Goal: Task Accomplishment & Management: Manage account settings

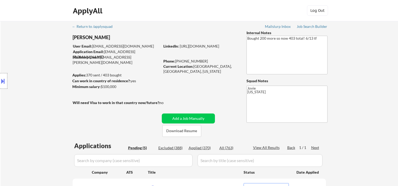
select select ""pending""
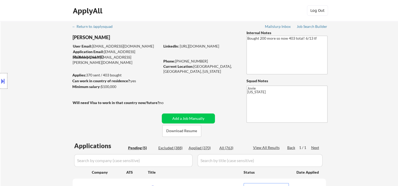
scroll to position [88, 0]
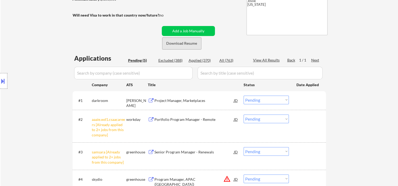
click at [189, 46] on button "Download Resume" at bounding box center [181, 44] width 39 height 12
click at [233, 22] on div "← Return to /applysquad Mailslurp Inbox Job Search Builder [PERSON_NAME] User E…" at bounding box center [199, 79] width 262 height 293
click at [285, 119] on select "Choose an option... Pending Applied Excluded (Questions) Excluded (Expired) Exc…" at bounding box center [266, 119] width 45 height 9
click at [244, 115] on select "Choose an option... Pending Applied Excluded (Questions) Excluded (Expired) Exc…" at bounding box center [266, 119] width 45 height 9
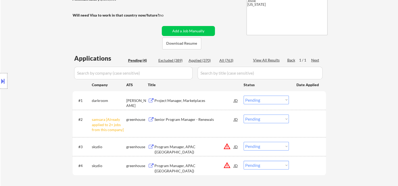
click at [282, 120] on select "Choose an option... Pending Applied Excluded (Questions) Excluded (Expired) Exc…" at bounding box center [266, 119] width 45 height 9
click at [244, 115] on select "Choose an option... Pending Applied Excluded (Questions) Excluded (Expired) Exc…" at bounding box center [266, 119] width 45 height 9
select select ""pending""
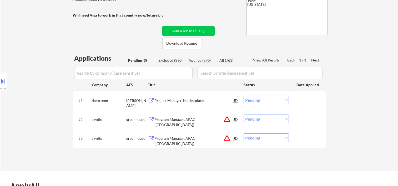
click at [192, 101] on div "Project Manager, Marketplaces" at bounding box center [193, 100] width 79 height 5
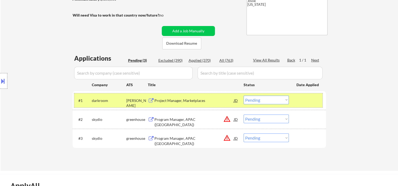
click at [307, 102] on div at bounding box center [307, 100] width 23 height 9
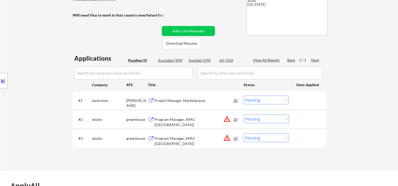
click at [302, 103] on div at bounding box center [307, 100] width 23 height 9
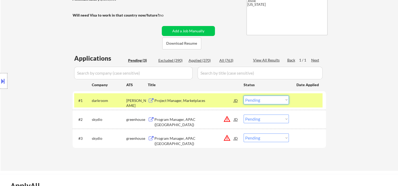
click at [286, 99] on select "Choose an option... Pending Applied Excluded (Questions) Excluded (Expired) Exc…" at bounding box center [266, 100] width 45 height 9
click at [244, 96] on select "Choose an option... Pending Applied Excluded (Questions) Excluded (Expired) Exc…" at bounding box center [266, 100] width 45 height 9
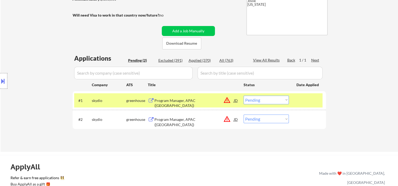
click at [319, 103] on div at bounding box center [307, 100] width 23 height 9
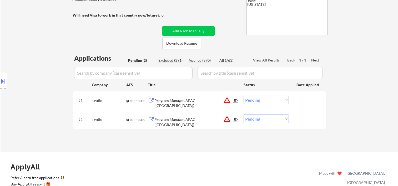
click at [319, 103] on div at bounding box center [307, 100] width 23 height 9
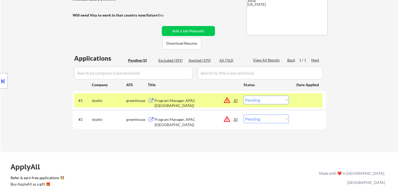
click at [169, 97] on div "Program Manager, APAC (Taiwan)" at bounding box center [193, 100] width 79 height 9
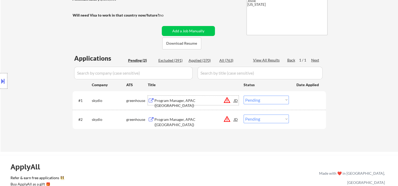
click at [300, 100] on div at bounding box center [307, 100] width 23 height 9
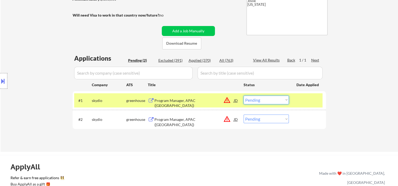
click at [281, 99] on select "Choose an option... Pending Applied Excluded (Questions) Excluded (Expired) Exc…" at bounding box center [266, 100] width 45 height 9
click at [244, 96] on select "Choose an option... Pending Applied Excluded (Questions) Excluded (Expired) Exc…" at bounding box center [266, 100] width 45 height 9
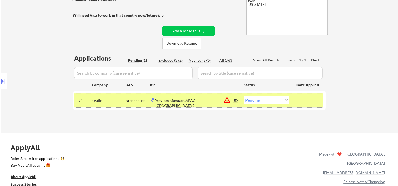
click at [317, 103] on div at bounding box center [307, 100] width 23 height 9
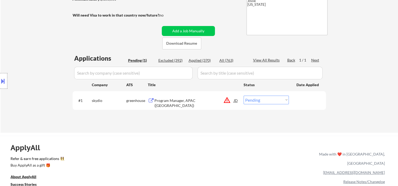
click at [309, 101] on div at bounding box center [307, 100] width 23 height 9
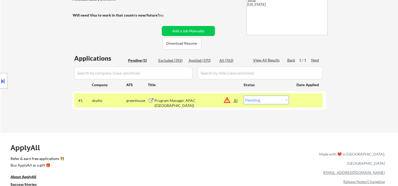
click at [200, 99] on div "Program Manager, APAC ([GEOGRAPHIC_DATA])" at bounding box center [193, 103] width 79 height 10
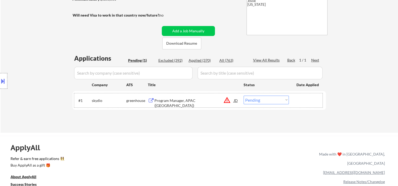
click at [302, 98] on div at bounding box center [307, 100] width 23 height 9
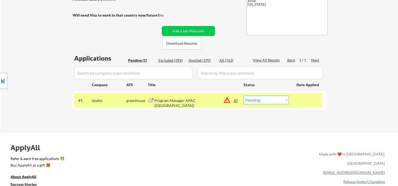
click at [285, 99] on select "Choose an option... Pending Applied Excluded (Questions) Excluded (Expired) Exc…" at bounding box center [266, 100] width 45 height 9
select select ""excluded__bad_match_""
click at [244, 96] on select "Choose an option... Pending Applied Excluded (Questions) Excluded (Expired) Exc…" at bounding box center [266, 100] width 45 height 9
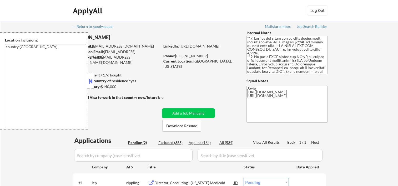
select select ""pending""
click at [90, 84] on button at bounding box center [91, 81] width 6 height 8
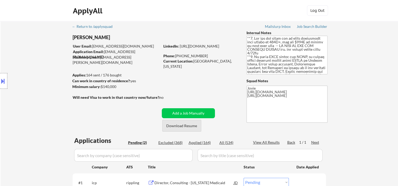
click at [188, 125] on button "Download Resume" at bounding box center [181, 126] width 39 height 12
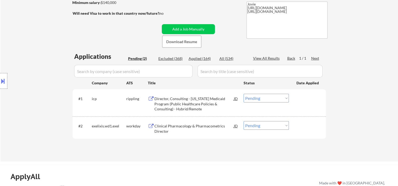
scroll to position [109, 0]
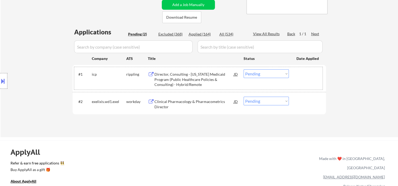
drag, startPoint x: 301, startPoint y: 76, endPoint x: 296, endPoint y: 77, distance: 4.8
click at [301, 76] on div at bounding box center [307, 73] width 23 height 9
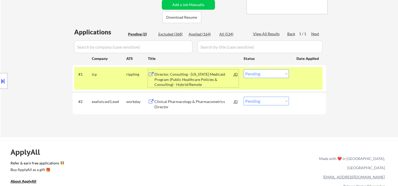
click at [182, 75] on div "Director, Consulting - California Medicaid Program (Public Healthcare Policies …" at bounding box center [193, 80] width 79 height 16
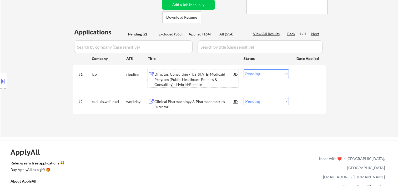
click at [298, 74] on div at bounding box center [307, 73] width 23 height 9
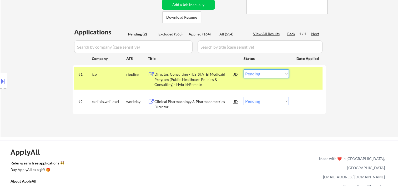
click at [286, 74] on select "Choose an option... Pending Applied Excluded (Questions) Excluded (Expired) Exc…" at bounding box center [266, 73] width 45 height 9
click at [244, 69] on select "Choose an option... Pending Applied Excluded (Questions) Excluded (Expired) Exc…" at bounding box center [266, 73] width 45 height 9
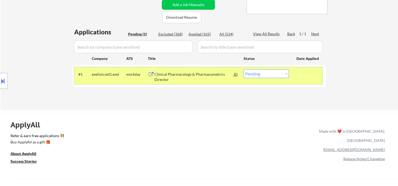
click at [301, 77] on div at bounding box center [307, 73] width 23 height 9
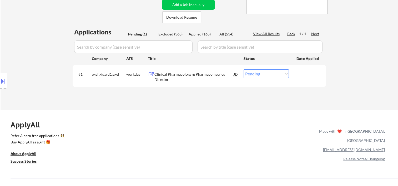
click at [304, 75] on div at bounding box center [307, 73] width 23 height 9
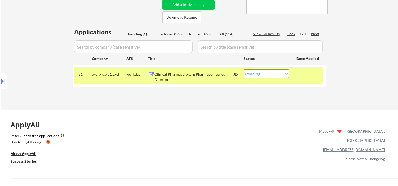
click at [195, 75] on div "Clinical Pharmacology & Pharmacometrics Director" at bounding box center [193, 77] width 79 height 10
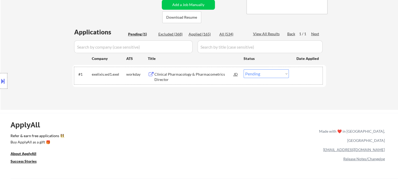
click at [306, 74] on div at bounding box center [307, 73] width 23 height 9
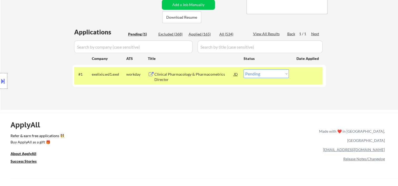
click at [204, 69] on div "Clinical Pharmacology & Pharmacometrics Director" at bounding box center [193, 75] width 79 height 13
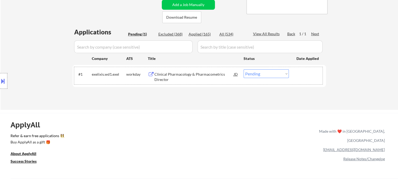
drag, startPoint x: 312, startPoint y: 77, endPoint x: 286, endPoint y: 77, distance: 26.0
click at [308, 78] on div at bounding box center [307, 73] width 23 height 9
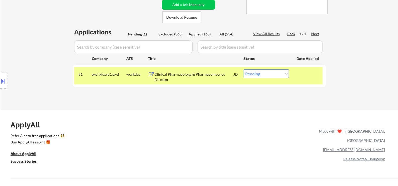
click at [276, 75] on select "Choose an option... Pending Applied Excluded (Questions) Excluded (Expired) Exc…" at bounding box center [266, 73] width 45 height 9
select select ""excluded__bad_match_""
click at [244, 69] on select "Choose an option... Pending Applied Excluded (Questions) Excluded (Expired) Exc…" at bounding box center [266, 73] width 45 height 9
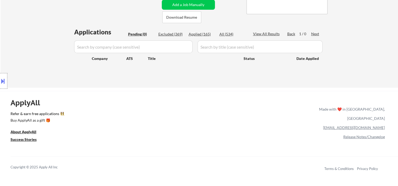
drag, startPoint x: 76, startPoint y: 5, endPoint x: 80, endPoint y: 26, distance: 20.9
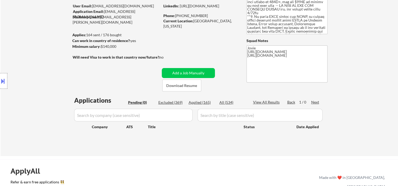
scroll to position [35, 0]
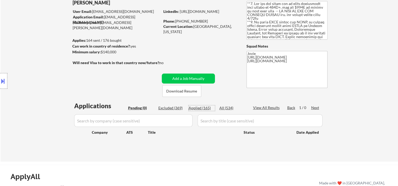
click at [202, 105] on div "Applied (165)" at bounding box center [202, 107] width 26 height 5
select select ""applied""
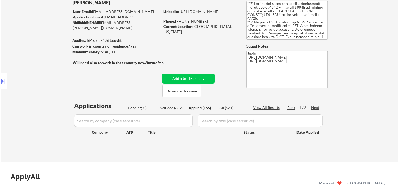
select select ""applied""
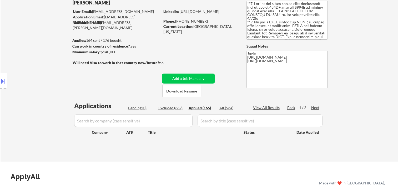
select select ""applied""
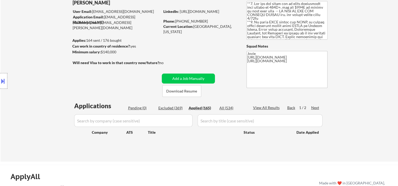
select select ""applied""
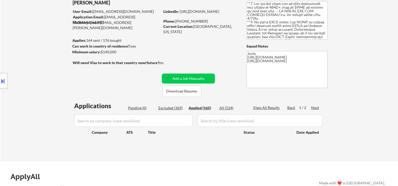
select select ""applied""
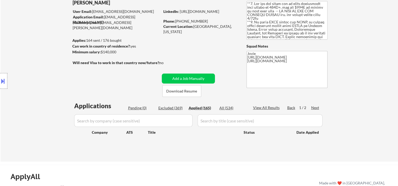
select select ""applied""
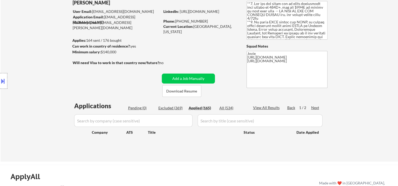
select select ""applied""
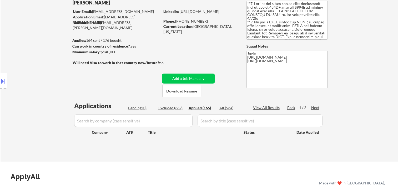
select select ""applied""
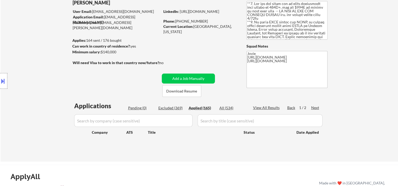
select select ""applied""
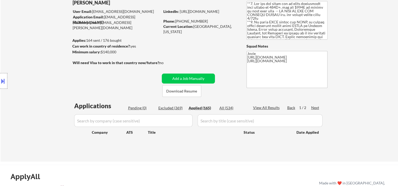
select select ""applied""
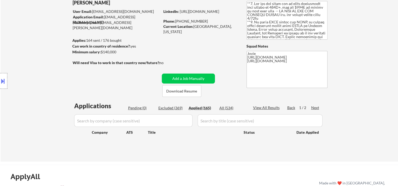
select select ""applied""
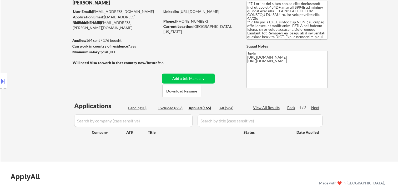
select select ""applied""
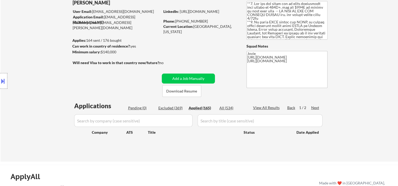
select select ""applied""
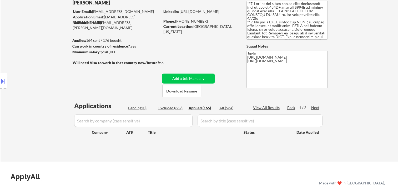
select select ""applied""
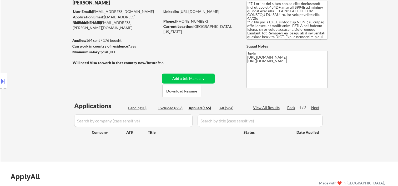
select select ""applied""
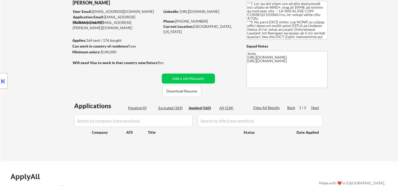
select select ""applied""
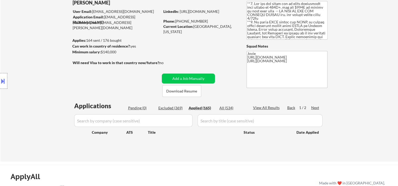
select select ""applied""
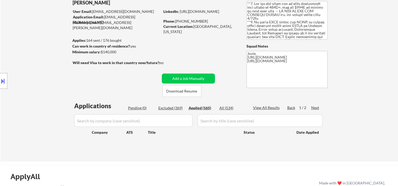
select select ""applied""
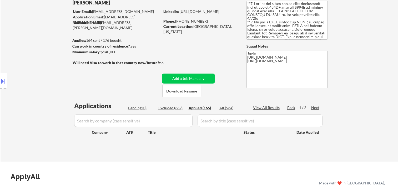
select select ""applied""
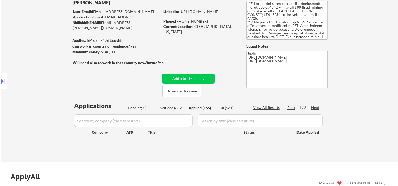
select select ""applied""
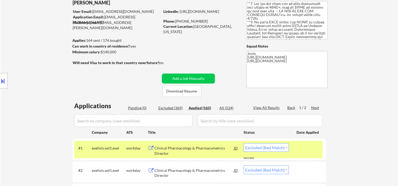
select select ""applied""
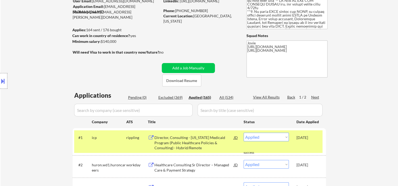
scroll to position [45, 0]
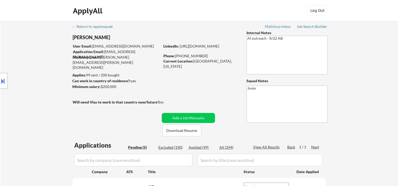
select select ""pending""
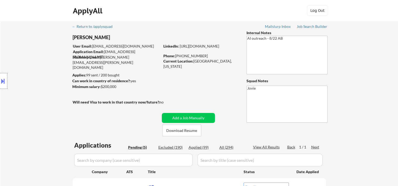
click at [265, 12] on div "ApplyAll Log In Sign Up Log Out" at bounding box center [199, 11] width 263 height 13
click at [184, 133] on button "Download Resume" at bounding box center [181, 131] width 39 height 12
click at [201, 18] on div "ApplyAll Log In Sign Up Log Out" at bounding box center [199, 11] width 263 height 13
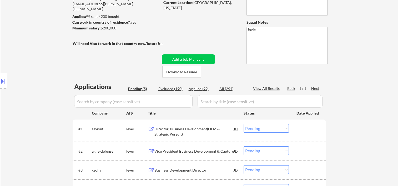
scroll to position [88, 0]
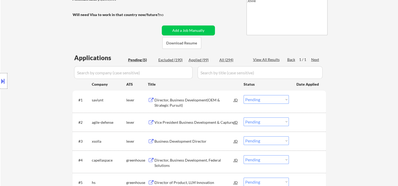
drag, startPoint x: 311, startPoint y: 97, endPoint x: 268, endPoint y: 102, distance: 43.4
click at [311, 97] on div at bounding box center [307, 99] width 23 height 9
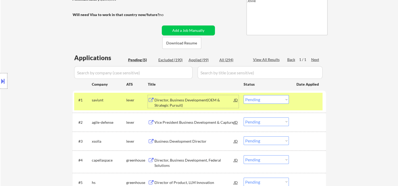
click at [185, 97] on div "Director, Business Development(OEM & Strategic Pursuit)" at bounding box center [193, 101] width 79 height 13
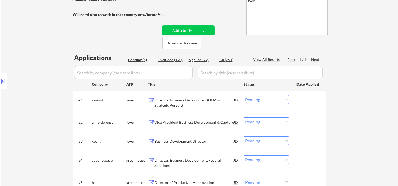
click at [318, 101] on div at bounding box center [307, 99] width 23 height 9
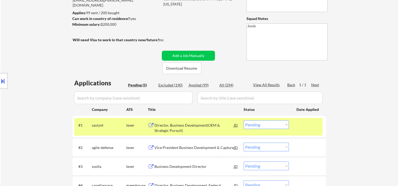
scroll to position [81, 0]
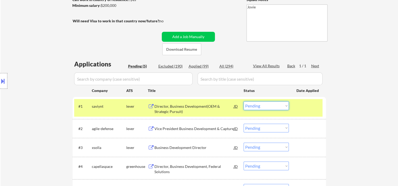
click at [288, 106] on select "Choose an option... Pending Applied Excluded (Questions) Excluded (Expired) Exc…" at bounding box center [266, 106] width 45 height 9
click at [244, 102] on select "Choose an option... Pending Applied Excluded (Questions) Excluded (Expired) Exc…" at bounding box center [266, 106] width 45 height 9
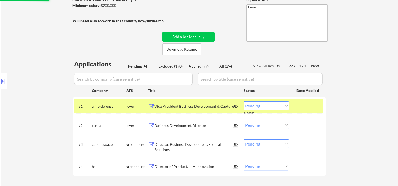
click at [299, 106] on div at bounding box center [307, 106] width 23 height 9
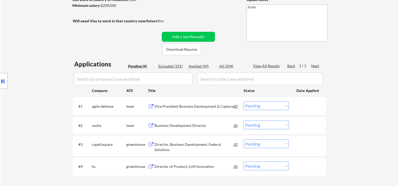
click at [295, 105] on div "#1 agile-defense lever Vice President Business Development & Capture JD Choose …" at bounding box center [198, 106] width 248 height 14
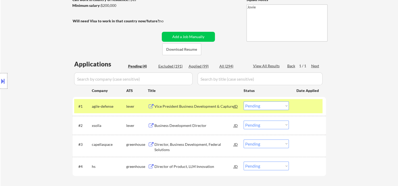
click at [199, 106] on div "Vice President Business Development & Capture" at bounding box center [193, 106] width 79 height 5
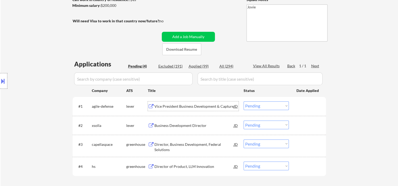
click at [5, 77] on button at bounding box center [3, 81] width 6 height 9
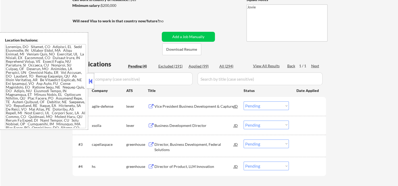
click at [90, 84] on button at bounding box center [91, 81] width 6 height 8
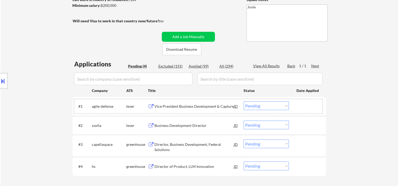
click at [313, 105] on div at bounding box center [307, 106] width 23 height 9
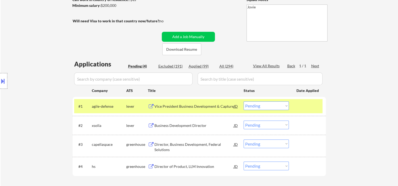
click at [179, 101] on div "#1 agile-defense lever Vice President Business Development & Capture JD Choose …" at bounding box center [198, 106] width 248 height 14
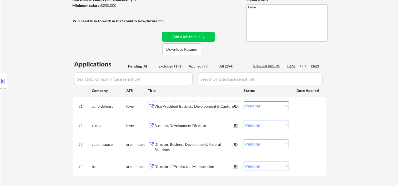
click at [178, 102] on div "Vice President Business Development & Capture" at bounding box center [193, 106] width 79 height 9
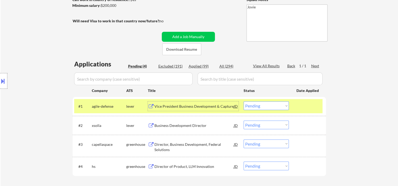
click at [289, 106] on div "#1 agile-defense lever Vice President Business Development & Capture JD Choose …" at bounding box center [198, 106] width 248 height 14
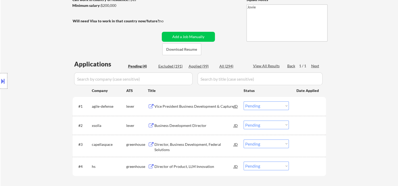
click at [292, 106] on div "#1 agile-defense lever Vice President Business Development & Capture JD Choose …" at bounding box center [198, 106] width 248 height 14
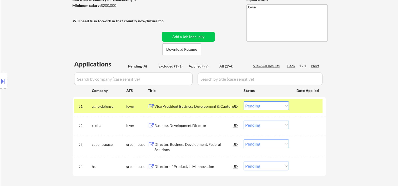
click at [284, 106] on select "Choose an option... Pending Applied Excluded (Questions) Excluded (Expired) Exc…" at bounding box center [266, 106] width 45 height 9
click at [244, 102] on select "Choose an option... Pending Applied Excluded (Questions) Excluded (Expired) Exc…" at bounding box center [266, 106] width 45 height 9
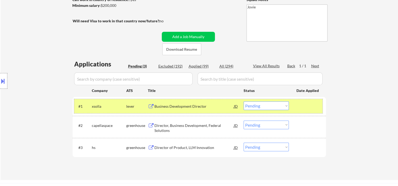
click at [311, 103] on div at bounding box center [307, 106] width 23 height 9
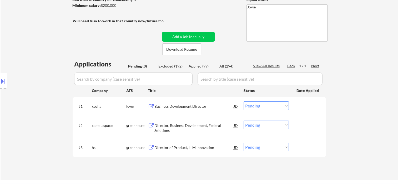
click at [302, 107] on div at bounding box center [307, 106] width 23 height 9
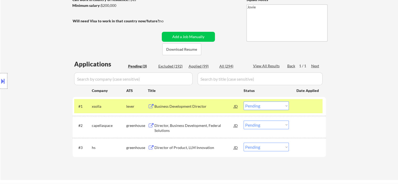
click at [205, 109] on div "Business Development Director" at bounding box center [193, 106] width 79 height 5
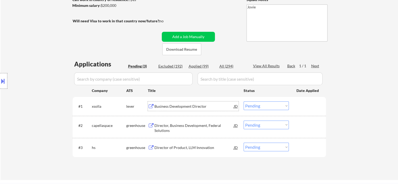
drag, startPoint x: 304, startPoint y: 105, endPoint x: 272, endPoint y: 108, distance: 32.3
click at [300, 105] on div at bounding box center [307, 106] width 23 height 9
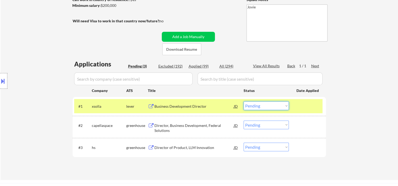
click at [270, 108] on select "Choose an option... Pending Applied Excluded (Questions) Excluded (Expired) Exc…" at bounding box center [266, 106] width 45 height 9
click at [244, 102] on select "Choose an option... Pending Applied Excluded (Questions) Excluded (Expired) Exc…" at bounding box center [266, 106] width 45 height 9
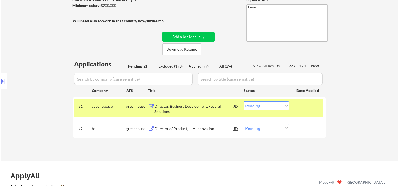
click at [303, 110] on div at bounding box center [307, 106] width 23 height 9
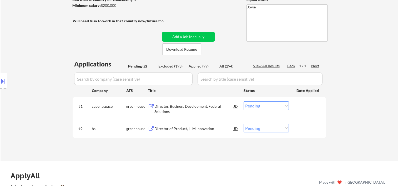
click at [320, 113] on div "#1 capellaspace greenhouse Director, Business Development, Federal Solutions JD…" at bounding box center [198, 107] width 248 height 17
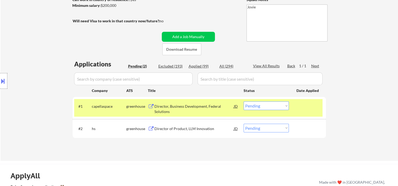
click at [201, 111] on div "Director, Business Development, Federal Solutions" at bounding box center [193, 109] width 79 height 10
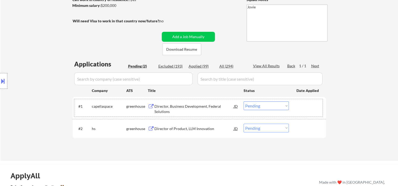
drag, startPoint x: 310, startPoint y: 106, endPoint x: 300, endPoint y: 105, distance: 10.0
click at [310, 106] on div at bounding box center [307, 106] width 23 height 9
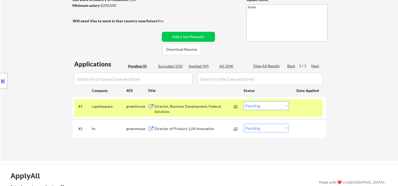
click at [286, 104] on select "Choose an option... Pending Applied Excluded (Questions) Excluded (Expired) Exc…" at bounding box center [266, 106] width 45 height 9
click at [244, 102] on select "Choose an option... Pending Applied Excluded (Questions) Excluded (Expired) Exc…" at bounding box center [266, 106] width 45 height 9
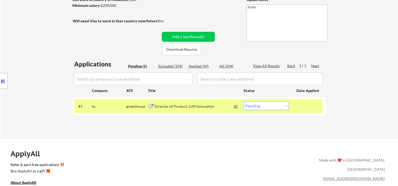
click at [297, 103] on div at bounding box center [307, 106] width 23 height 9
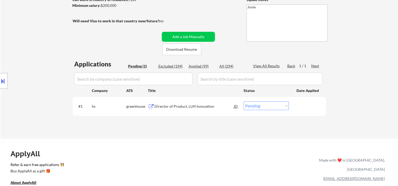
click at [306, 104] on div at bounding box center [307, 106] width 23 height 9
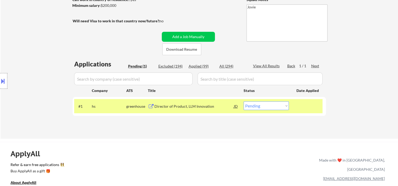
click at [191, 107] on div "Director of Product, LLM Innovation" at bounding box center [193, 106] width 79 height 5
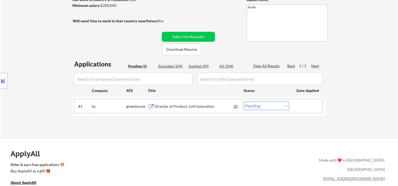
drag, startPoint x: 297, startPoint y: 106, endPoint x: 280, endPoint y: 107, distance: 16.6
click at [297, 107] on div at bounding box center [307, 106] width 23 height 9
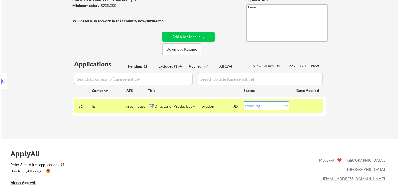
click at [279, 107] on select "Choose an option... Pending Applied Excluded (Questions) Excluded (Expired) Exc…" at bounding box center [266, 106] width 45 height 9
select select ""excluded__expired_""
click at [244, 102] on select "Choose an option... Pending Applied Excluded (Questions) Excluded (Expired) Exc…" at bounding box center [266, 106] width 45 height 9
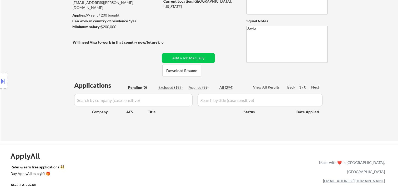
scroll to position [57, 0]
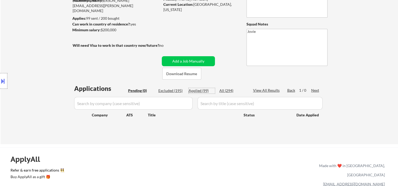
click at [201, 89] on div "Applied (99)" at bounding box center [202, 90] width 26 height 5
click at [198, 91] on div "Applied (99)" at bounding box center [202, 90] width 26 height 5
select select ""applied""
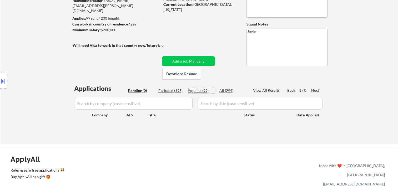
select select ""applied""
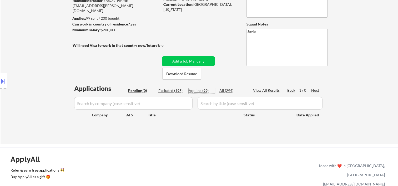
select select ""applied""
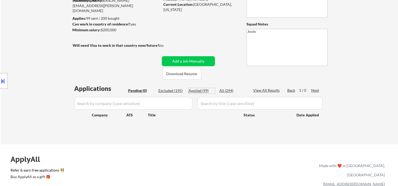
select select ""applied""
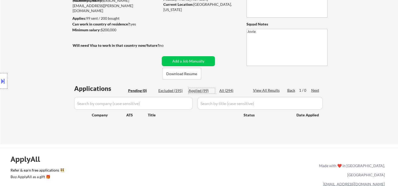
select select ""applied""
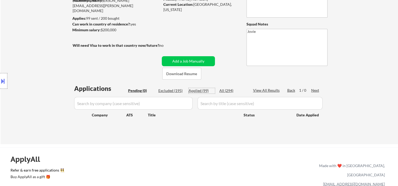
select select ""applied""
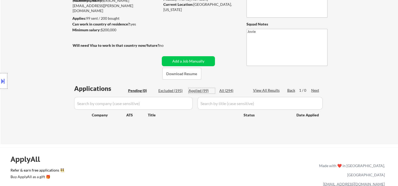
select select ""applied""
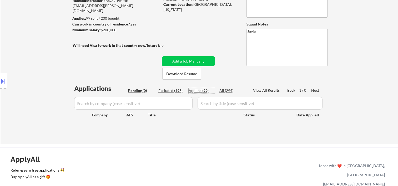
select select ""applied""
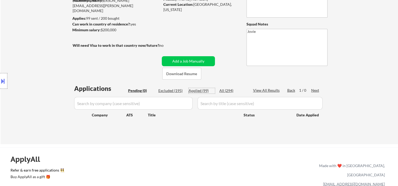
select select ""applied""
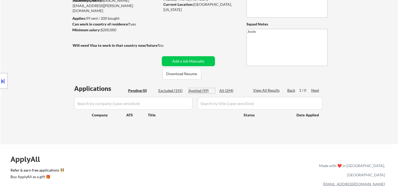
select select ""applied""
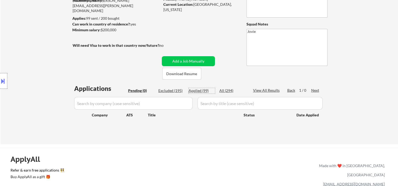
select select ""applied""
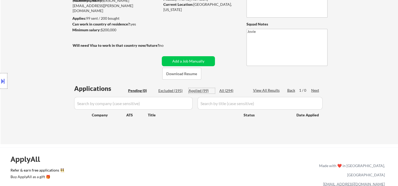
select select ""applied""
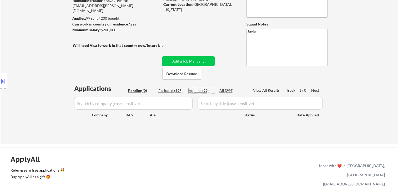
select select ""applied""
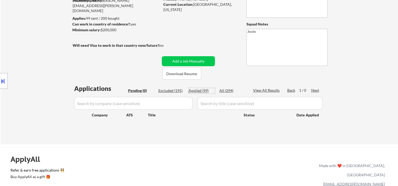
select select ""applied""
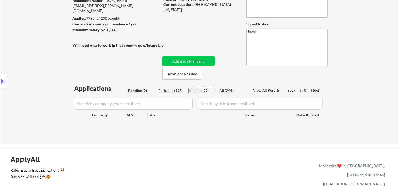
select select ""applied""
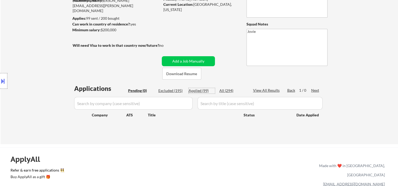
select select ""applied""
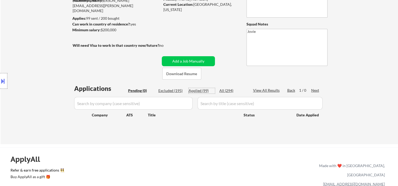
select select ""applied""
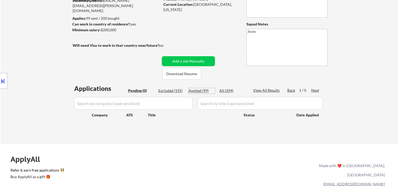
select select ""applied""
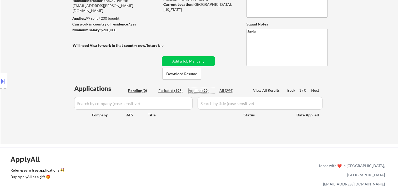
select select ""applied""
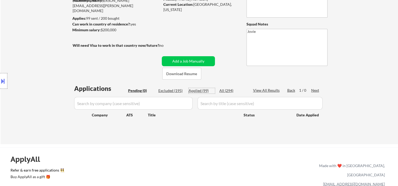
select select ""applied""
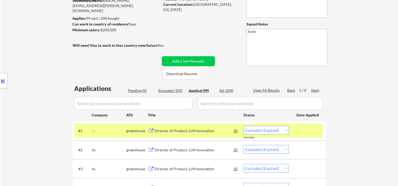
select select ""applied""
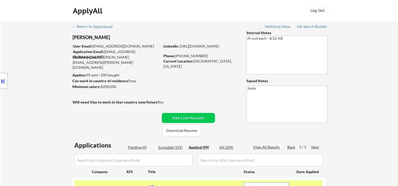
scroll to position [88, 0]
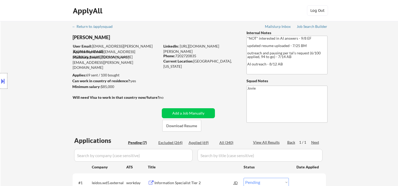
select select ""pending""
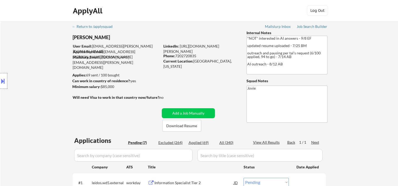
select select ""pending""
click at [185, 124] on button "Download Resume" at bounding box center [181, 126] width 39 height 12
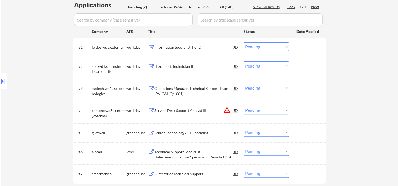
scroll to position [137, 0]
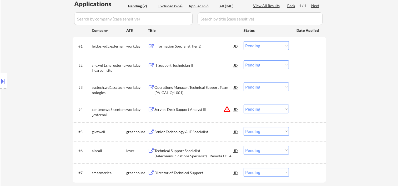
click at [300, 44] on div at bounding box center [307, 45] width 23 height 9
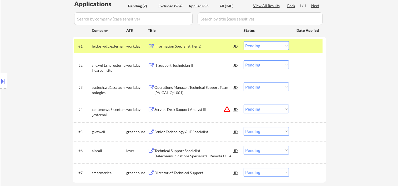
click at [307, 45] on div at bounding box center [307, 45] width 23 height 9
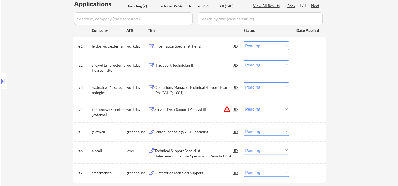
click at [306, 44] on div at bounding box center [307, 45] width 23 height 9
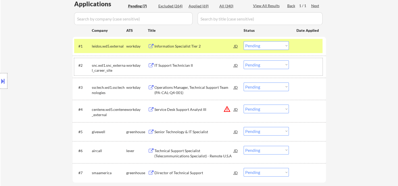
click at [305, 59] on div "#2 snc.wd1.snc_external_career_site workday IT Support Technician II JD Choose …" at bounding box center [198, 66] width 248 height 17
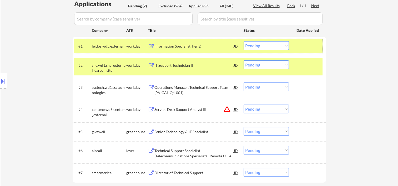
click at [303, 46] on div at bounding box center [307, 45] width 23 height 9
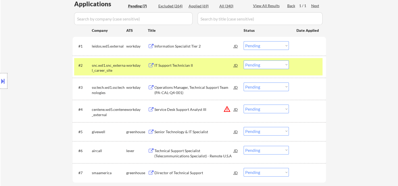
click at [301, 75] on div "#2 snc.wd1.snc_external_career_site workday IT Support Technician II JD Choose …" at bounding box center [198, 66] width 248 height 17
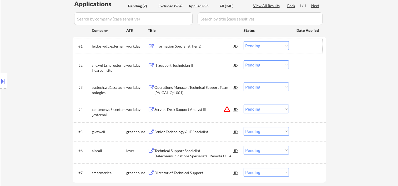
click at [300, 45] on div at bounding box center [307, 45] width 23 height 9
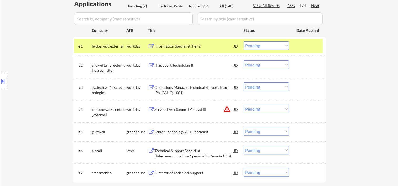
click at [300, 47] on div at bounding box center [307, 45] width 23 height 9
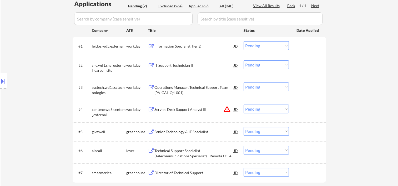
click at [305, 46] on div at bounding box center [307, 45] width 23 height 9
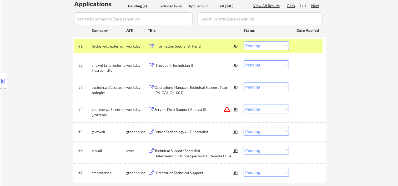
click at [201, 48] on div "Information Specialist Tier 2" at bounding box center [193, 46] width 79 height 5
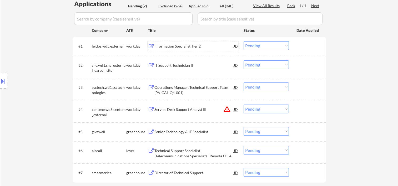
click at [301, 39] on div "#1 leidos.wd5.external workday Information Specialist Tier 2 JD Choose an optio…" at bounding box center [198, 46] width 248 height 14
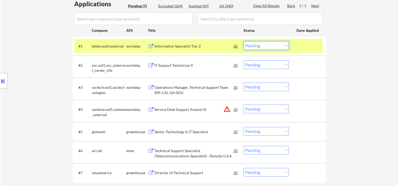
click at [285, 45] on select "Choose an option... Pending Applied Excluded (Questions) Excluded (Expired) Exc…" at bounding box center [266, 45] width 45 height 9
click at [244, 41] on select "Choose an option... Pending Applied Excluded (Questions) Excluded (Expired) Exc…" at bounding box center [266, 45] width 45 height 9
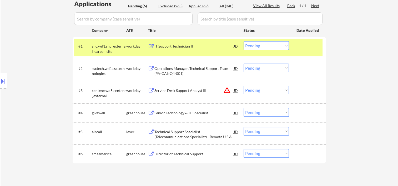
click at [307, 37] on div "#1 snc.wd1.snc_external_career_site workday IT Support Technician II JD Choose …" at bounding box center [199, 48] width 253 height 22
click at [312, 50] on div at bounding box center [307, 45] width 23 height 9
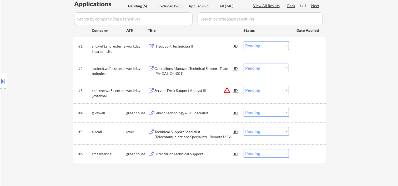
click at [313, 52] on div "#1 snc.wd1.snc_external_career_site workday IT Support Technician II JD Choose …" at bounding box center [198, 47] width 248 height 17
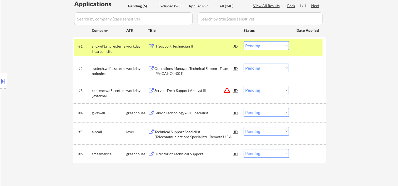
click at [308, 50] on div at bounding box center [307, 45] width 23 height 9
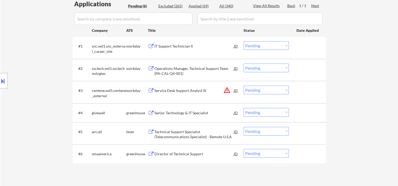
drag, startPoint x: 308, startPoint y: 45, endPoint x: 279, endPoint y: 50, distance: 30.2
click at [308, 44] on div at bounding box center [307, 45] width 23 height 9
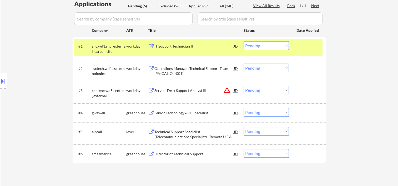
click at [177, 45] on div "IT Support Technician II" at bounding box center [193, 46] width 79 height 5
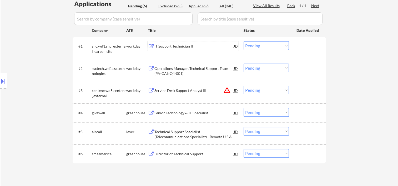
click at [297, 45] on div at bounding box center [307, 45] width 23 height 9
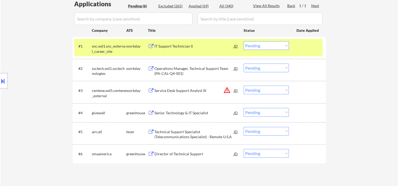
click at [279, 45] on select "Choose an option... Pending Applied Excluded (Questions) Excluded (Expired) Exc…" at bounding box center [266, 45] width 45 height 9
click at [244, 41] on select "Choose an option... Pending Applied Excluded (Questions) Excluded (Expired) Exc…" at bounding box center [266, 45] width 45 height 9
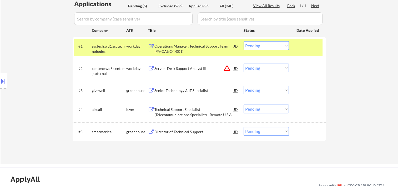
click at [302, 49] on div at bounding box center [307, 45] width 23 height 9
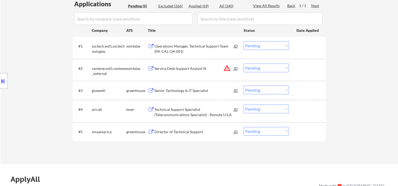
click at [296, 46] on div "#1 ssctech.wd1.ssctechnologies workday Operations Manager, Technical Support Te…" at bounding box center [198, 47] width 248 height 17
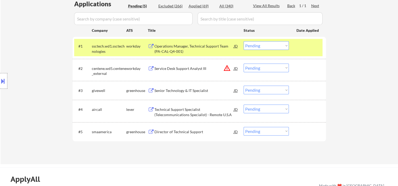
click at [161, 47] on div "Operations Manager, Technical Support Team (PA-CAL-Q4-001)" at bounding box center [193, 49] width 79 height 10
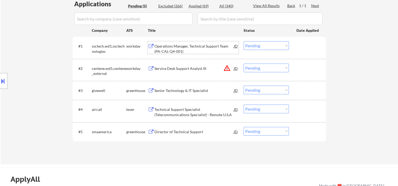
click at [304, 48] on div at bounding box center [307, 45] width 23 height 9
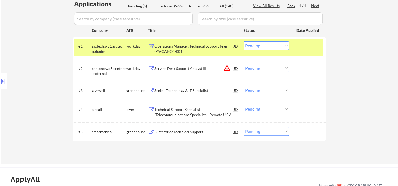
drag, startPoint x: 286, startPoint y: 45, endPoint x: 283, endPoint y: 46, distance: 3.5
click at [286, 45] on select "Choose an option... Pending Applied Excluded (Questions) Excluded (Expired) Exc…" at bounding box center [266, 45] width 45 height 9
click at [244, 41] on select "Choose an option... Pending Applied Excluded (Questions) Excluded (Expired) Exc…" at bounding box center [266, 45] width 45 height 9
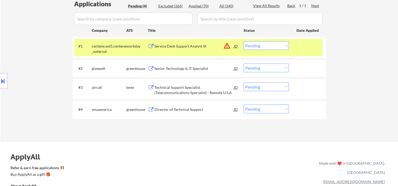
click at [302, 48] on div at bounding box center [307, 45] width 23 height 9
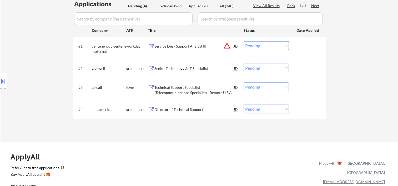
click at [285, 48] on select "Choose an option... Pending Applied Excluded (Questions) Excluded (Expired) Exc…" at bounding box center [266, 45] width 45 height 9
click at [311, 44] on div at bounding box center [307, 45] width 23 height 9
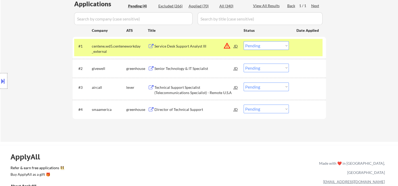
click at [287, 44] on select "Choose an option... Pending Applied Excluded (Questions) Excluded (Expired) Exc…" at bounding box center [266, 45] width 45 height 9
click at [244, 41] on select "Choose an option... Pending Applied Excluded (Questions) Excluded (Expired) Exc…" at bounding box center [266, 45] width 45 height 9
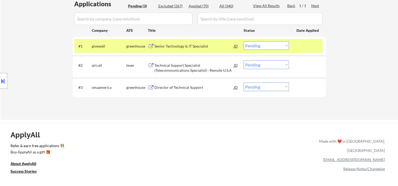
click at [302, 45] on div at bounding box center [307, 45] width 23 height 9
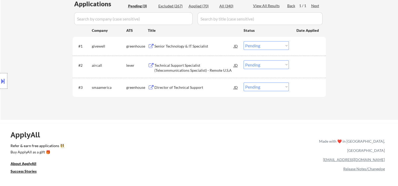
click at [302, 46] on div at bounding box center [307, 45] width 23 height 9
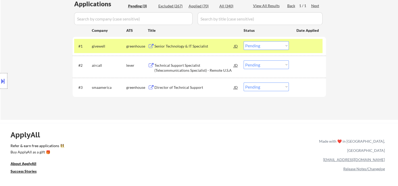
click at [168, 44] on div "Senior Technology & IT Specialist" at bounding box center [193, 46] width 79 height 5
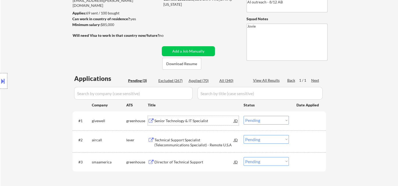
scroll to position [29, 0]
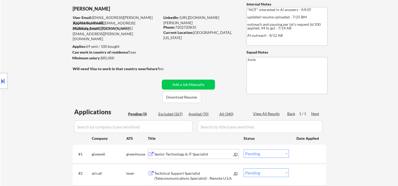
click at [198, 114] on div "Applied (70)" at bounding box center [202, 114] width 26 height 5
select select ""applied""
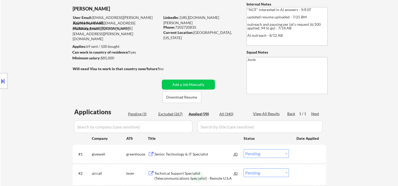
select select ""applied""
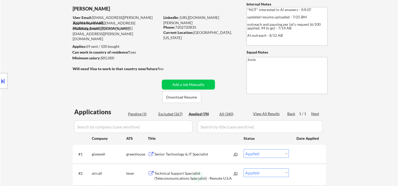
select select ""applied""
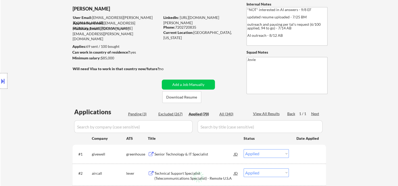
select select ""applied""
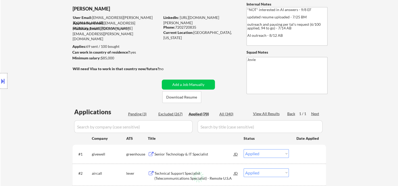
select select ""applied""
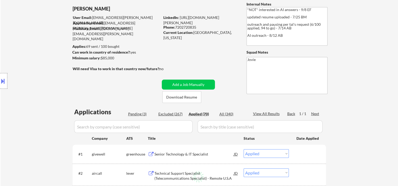
select select ""applied""
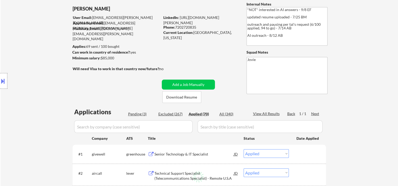
select select ""applied""
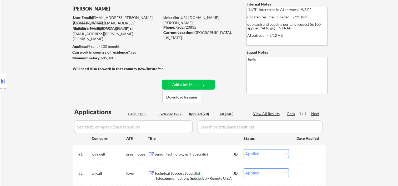
select select ""applied""
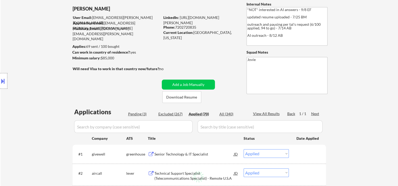
select select ""applied""
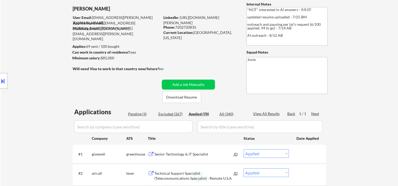
select select ""applied""
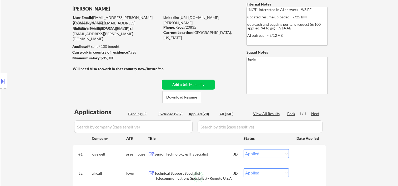
select select ""applied""
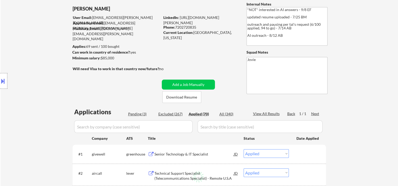
select select ""applied""
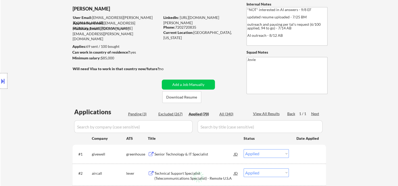
select select ""applied""
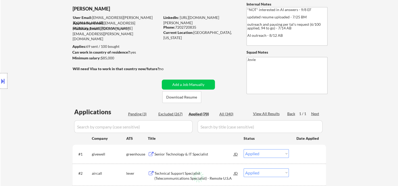
select select ""applied""
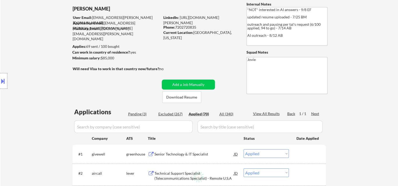
select select ""applied""
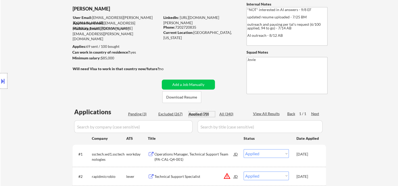
click at [191, 154] on div "Operations Manager, Technical Support Team (PA-CAL-Q4-001)" at bounding box center [193, 157] width 79 height 10
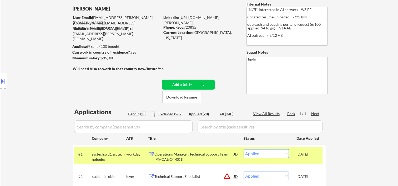
click at [132, 115] on div "Pending (3)" at bounding box center [141, 114] width 26 height 5
select select ""pending""
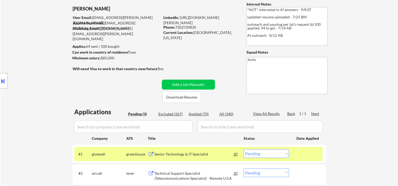
scroll to position [117, 0]
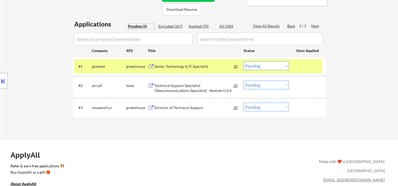
click at [193, 28] on div "Applied (70)" at bounding box center [202, 26] width 26 height 5
select select ""applied""
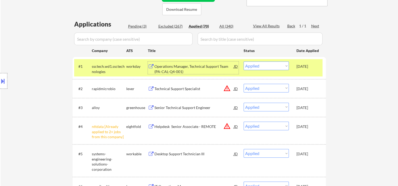
click at [182, 70] on div "Operations Manager, Technical Support Team (PA-CAL-Q4-001)" at bounding box center [193, 69] width 79 height 10
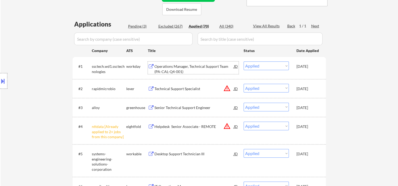
click at [135, 26] on div "Pending (3)" at bounding box center [141, 26] width 26 height 5
select select ""pending""
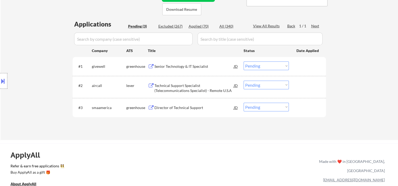
click at [300, 68] on div at bounding box center [307, 66] width 23 height 9
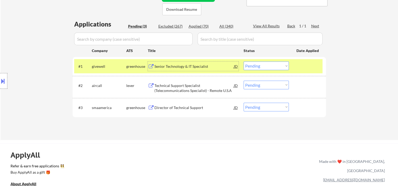
click at [199, 64] on div "Senior Technology & IT Specialist" at bounding box center [193, 66] width 79 height 5
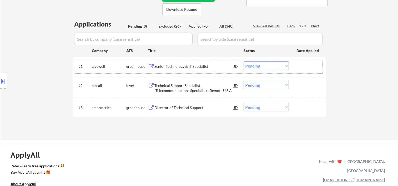
drag, startPoint x: 301, startPoint y: 69, endPoint x: 291, endPoint y: 68, distance: 9.6
click at [295, 69] on div "#1 givewell greenhouse Senior Technology & IT Specialist JD warning_amber Choos…" at bounding box center [198, 66] width 248 height 14
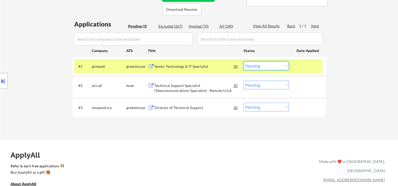
click at [286, 67] on select "Choose an option... Pending Applied Excluded (Questions) Excluded (Expired) Exc…" at bounding box center [266, 66] width 45 height 9
click at [244, 62] on select "Choose an option... Pending Applied Excluded (Questions) Excluded (Expired) Exc…" at bounding box center [266, 66] width 45 height 9
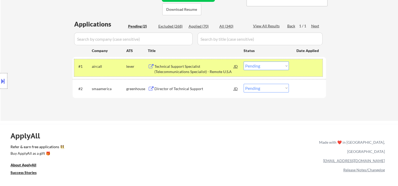
click at [299, 68] on div at bounding box center [307, 66] width 23 height 9
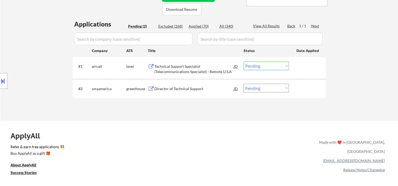
drag, startPoint x: 301, startPoint y: 65, endPoint x: 231, endPoint y: 76, distance: 71.3
click at [301, 65] on div at bounding box center [307, 66] width 23 height 9
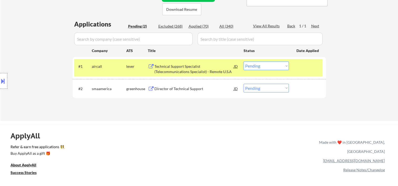
click at [213, 69] on div "Technical Support Specialist (Telecommunications Specialist) - Remote U.S.A" at bounding box center [193, 69] width 79 height 10
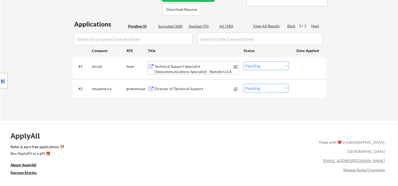
scroll to position [29, 0]
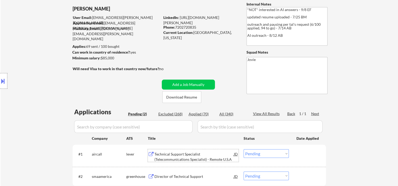
click at [302, 156] on div at bounding box center [307, 153] width 23 height 9
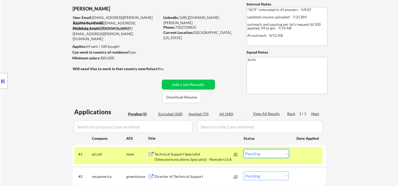
click at [286, 153] on select "Choose an option... Pending Applied Excluded (Questions) Excluded (Expired) Exc…" at bounding box center [266, 153] width 45 height 9
click at [244, 149] on select "Choose an option... Pending Applied Excluded (Questions) Excluded (Expired) Exc…" at bounding box center [266, 153] width 45 height 9
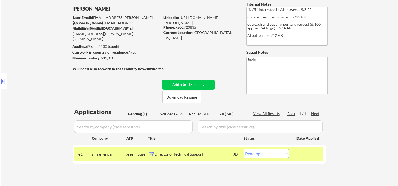
click at [301, 150] on div at bounding box center [307, 153] width 23 height 9
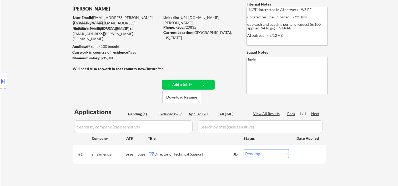
click at [301, 153] on div at bounding box center [307, 153] width 23 height 9
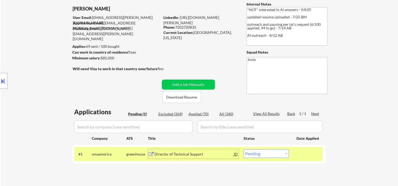
click at [203, 153] on div "Director of Technical Support" at bounding box center [193, 154] width 79 height 5
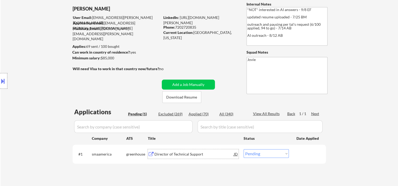
drag, startPoint x: 306, startPoint y: 155, endPoint x: 295, endPoint y: 151, distance: 11.7
click at [306, 154] on div at bounding box center [307, 153] width 23 height 9
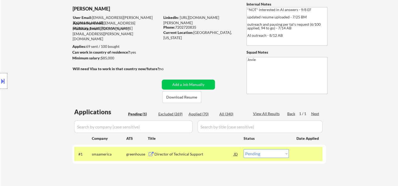
click at [284, 153] on select "Choose an option... Pending Applied Excluded (Questions) Excluded (Expired) Exc…" at bounding box center [266, 153] width 45 height 9
select select ""applied""
click at [244, 149] on select "Choose an option... Pending Applied Excluded (Questions) Excluded (Expired) Exc…" at bounding box center [266, 153] width 45 height 9
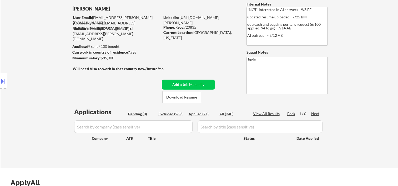
click at [196, 113] on div "Applied (71)" at bounding box center [202, 114] width 26 height 5
select select ""applied""
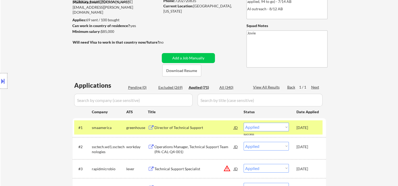
scroll to position [60, 0]
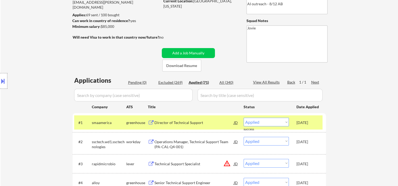
click at [311, 117] on div "#1 smaamerica greenhouse Director of Technical Support JD warning_amber Choose …" at bounding box center [198, 122] width 248 height 14
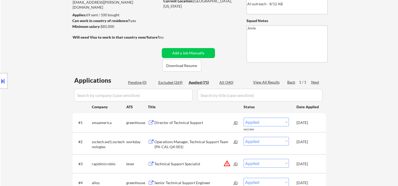
click at [317, 121] on div "Oct 15, 2025" at bounding box center [307, 122] width 23 height 5
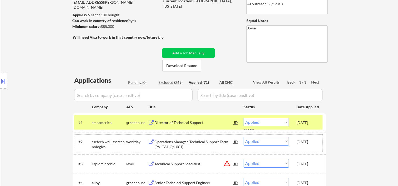
click at [318, 135] on div "#2 ssctech.wd1.ssctechnologies workday Operations Manager, Technical Support Te…" at bounding box center [198, 143] width 248 height 17
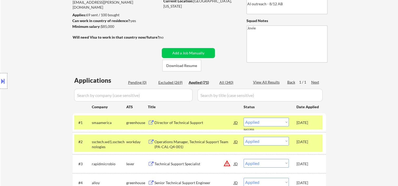
click at [319, 138] on div "Oct 15, 2025" at bounding box center [307, 141] width 23 height 9
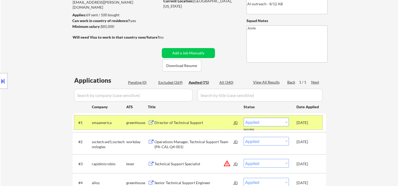
click at [319, 123] on div "Oct 15, 2025" at bounding box center [307, 122] width 23 height 5
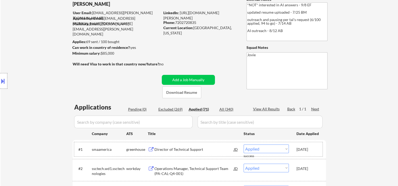
scroll to position [88, 0]
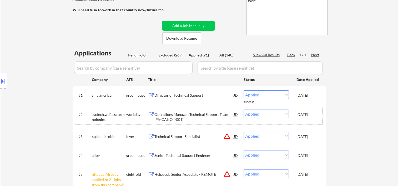
click at [322, 119] on div "#2 ssctech.wd1.ssctechnologies workday Operations Manager, Technical Support Te…" at bounding box center [198, 115] width 248 height 17
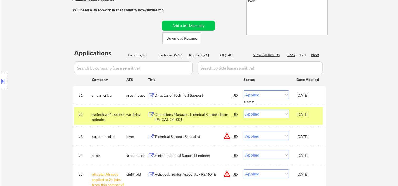
drag, startPoint x: 321, startPoint y: 97, endPoint x: 320, endPoint y: 104, distance: 6.4
click at [321, 97] on div "#1 smaamerica greenhouse Director of Technical Support JD warning_amber Choose …" at bounding box center [198, 95] width 248 height 14
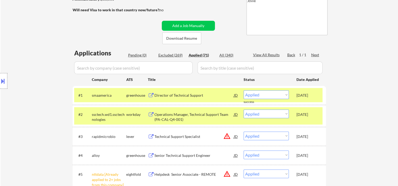
click at [320, 100] on div "#1 smaamerica greenhouse Director of Technical Support JD warning_amber Choose …" at bounding box center [198, 95] width 248 height 14
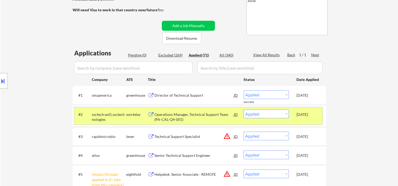
click at [321, 112] on div "#2 ssctech.wd1.ssctechnologies workday Operations Manager, Technical Support Te…" at bounding box center [198, 115] width 248 height 17
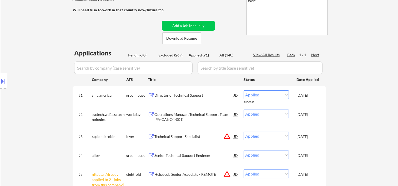
click at [320, 95] on div "#1 smaamerica greenhouse Director of Technical Support JD warning_amber Choose …" at bounding box center [198, 95] width 248 height 14
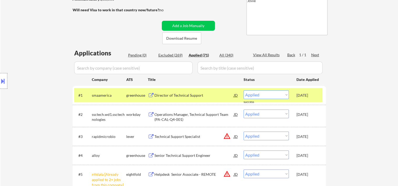
click at [317, 112] on div "Oct 15, 2025" at bounding box center [307, 114] width 23 height 5
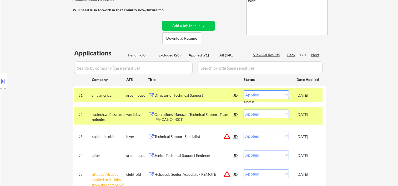
click at [319, 95] on div "Oct 15, 2025" at bounding box center [307, 95] width 23 height 5
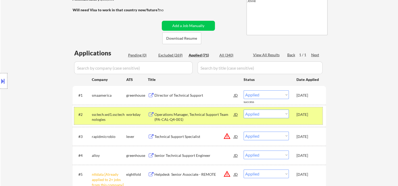
click at [320, 108] on div "#2 ssctech.wd1.ssctechnologies workday Operations Manager, Technical Support Te…" at bounding box center [198, 115] width 248 height 17
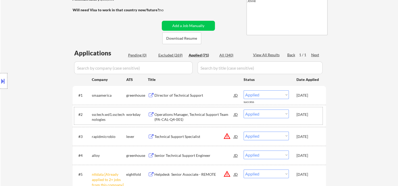
scroll to position [0, 0]
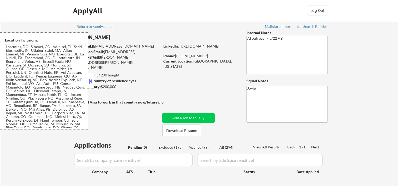
click at [89, 82] on button at bounding box center [91, 81] width 6 height 8
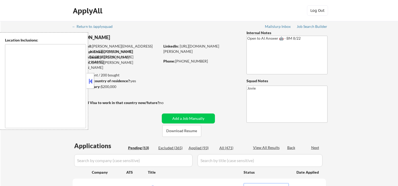
select select ""pending""
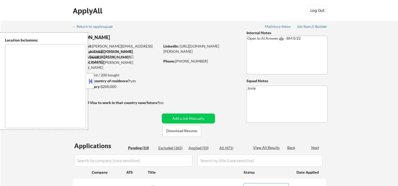
select select ""pending""
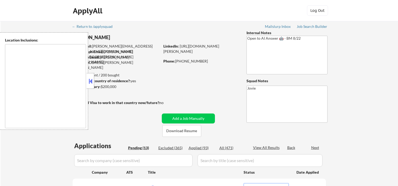
select select ""pending""
type textarea "[GEOGRAPHIC_DATA], [GEOGRAPHIC_DATA] [GEOGRAPHIC_DATA], [GEOGRAPHIC_DATA] [GEOG…"
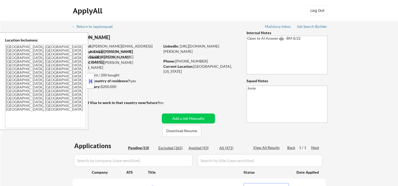
click at [90, 82] on button at bounding box center [91, 81] width 6 height 8
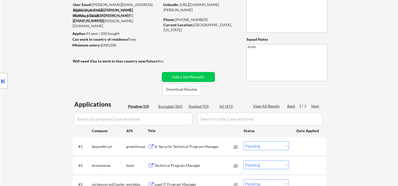
scroll to position [42, 0]
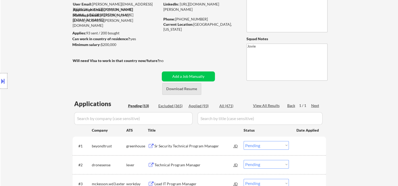
click at [188, 89] on button "Download Resume" at bounding box center [181, 89] width 39 height 12
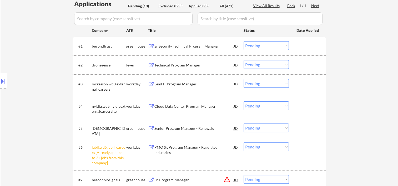
scroll to position [147, 0]
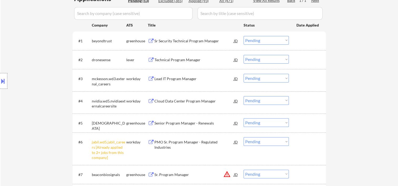
click at [275, 30] on div "Applications Pending (13) Excluded (365) Applied (93) All (471) View All Result…" at bounding box center [199, 156] width 253 height 324
click at [301, 39] on div at bounding box center [307, 40] width 23 height 9
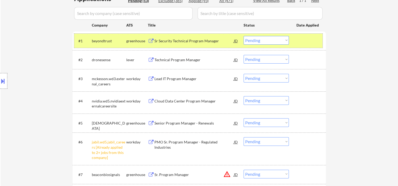
click at [305, 40] on div at bounding box center [307, 40] width 23 height 9
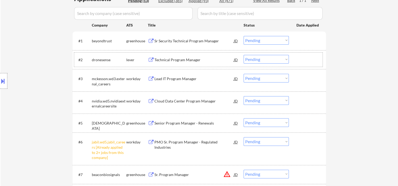
drag, startPoint x: 302, startPoint y: 57, endPoint x: 208, endPoint y: 65, distance: 94.0
click at [302, 57] on div at bounding box center [307, 59] width 23 height 9
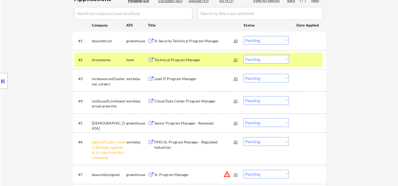
click at [189, 61] on div "Technical Program Manager" at bounding box center [193, 59] width 79 height 5
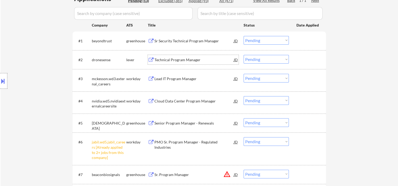
click at [302, 58] on div at bounding box center [307, 59] width 23 height 9
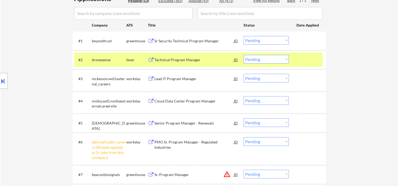
click at [280, 59] on select "Choose an option... Pending Applied Excluded (Questions) Excluded (Expired) Exc…" at bounding box center [266, 59] width 45 height 9
click at [244, 55] on select "Choose an option... Pending Applied Excluded (Questions) Excluded (Expired) Exc…" at bounding box center [266, 59] width 45 height 9
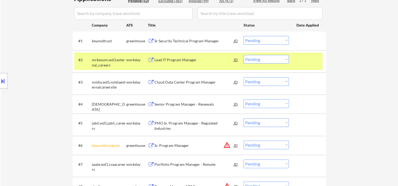
click at [308, 62] on div at bounding box center [307, 59] width 23 height 9
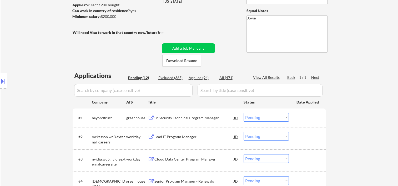
scroll to position [74, 0]
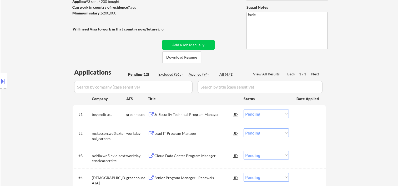
drag, startPoint x: 308, startPoint y: 136, endPoint x: 235, endPoint y: 141, distance: 74.1
click at [309, 136] on div at bounding box center [307, 133] width 23 height 9
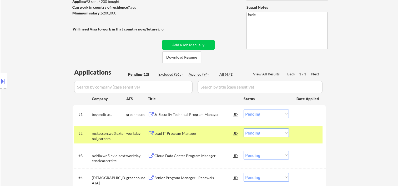
click at [193, 135] on div "Lead IT Program Manager" at bounding box center [193, 133] width 79 height 5
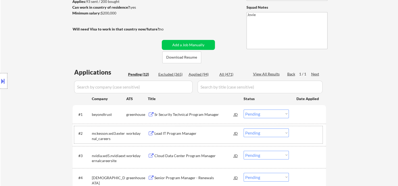
click at [301, 136] on div at bounding box center [307, 133] width 23 height 9
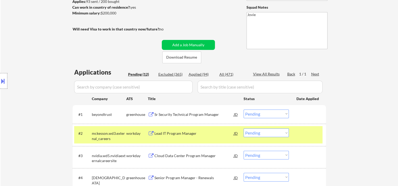
click at [286, 132] on select "Choose an option... Pending Applied Excluded (Questions) Excluded (Expired) Exc…" at bounding box center [266, 133] width 45 height 9
click at [244, 129] on select "Choose an option... Pending Applied Excluded (Questions) Excluded (Expired) Exc…" at bounding box center [266, 133] width 45 height 9
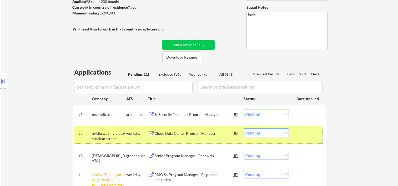
click at [298, 131] on div at bounding box center [307, 133] width 23 height 9
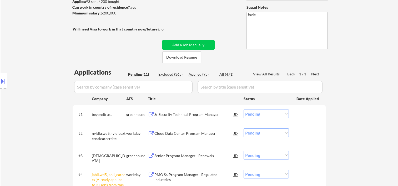
click at [228, 48] on div "← Return to /applysquad Mailslurp Inbox Job Search Builder [PERSON_NAME] User E…" at bounding box center [199, 151] width 262 height 409
click at [312, 135] on div at bounding box center [307, 133] width 23 height 9
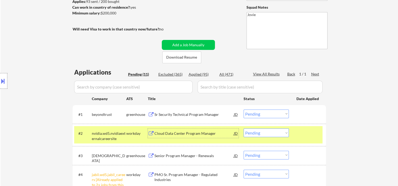
click at [188, 134] on div "Cloud Data Center Program Manager" at bounding box center [193, 133] width 79 height 5
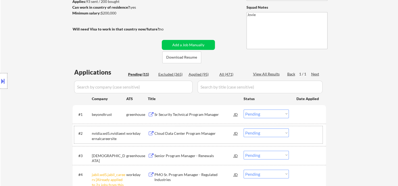
click at [303, 136] on div at bounding box center [307, 133] width 23 height 9
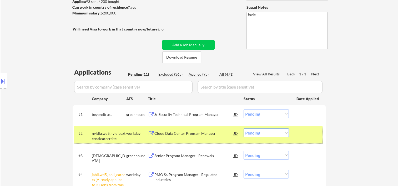
click at [286, 136] on select "Choose an option... Pending Applied Excluded (Questions) Excluded (Expired) Exc…" at bounding box center [266, 133] width 45 height 9
click at [244, 129] on select "Choose an option... Pending Applied Excluded (Questions) Excluded (Expired) Exc…" at bounding box center [266, 133] width 45 height 9
select select ""pending""
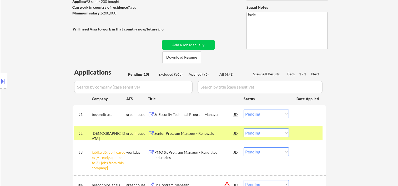
click at [304, 133] on div at bounding box center [307, 133] width 23 height 9
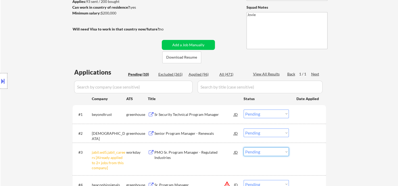
click at [283, 155] on select "Choose an option... Pending Applied Excluded (Questions) Excluded (Expired) Exc…" at bounding box center [266, 152] width 45 height 9
click at [244, 148] on select "Choose an option... Pending Applied Excluded (Questions) Excluded (Expired) Exc…" at bounding box center [266, 152] width 45 height 9
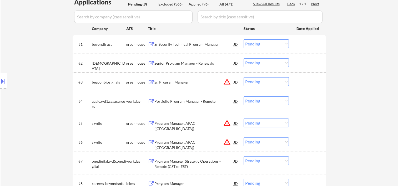
scroll to position [147, 0]
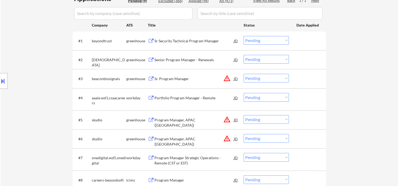
click at [298, 80] on div at bounding box center [307, 78] width 23 height 9
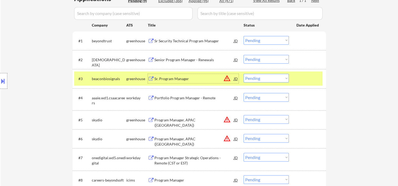
click at [171, 77] on div "Sr. Program Manager" at bounding box center [193, 78] width 79 height 5
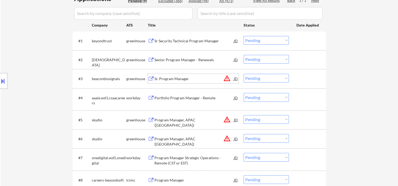
click at [302, 83] on div "#3 beaconbiosignals greenhouse Sr. Program Manager JD warning_amber Choose an o…" at bounding box center [198, 79] width 248 height 14
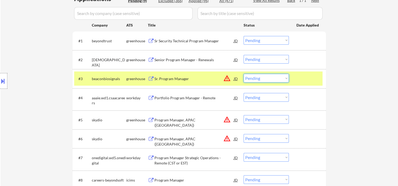
click at [285, 78] on select "Choose an option... Pending Applied Excluded (Questions) Excluded (Expired) Exc…" at bounding box center [266, 78] width 45 height 9
click at [244, 74] on select "Choose an option... Pending Applied Excluded (Questions) Excluded (Expired) Exc…" at bounding box center [266, 78] width 45 height 9
select select ""pending""
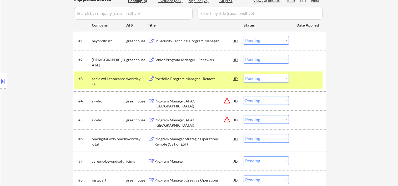
click at [302, 79] on div at bounding box center [307, 78] width 23 height 9
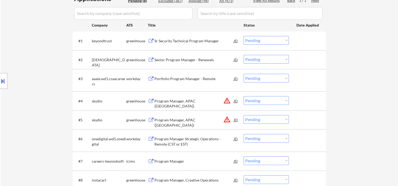
click at [302, 79] on div at bounding box center [307, 78] width 23 height 9
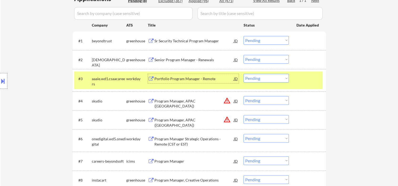
click at [205, 78] on div "Portfolio Program Manager - Remote" at bounding box center [193, 78] width 79 height 5
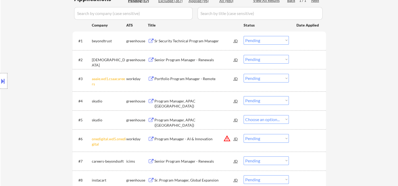
select select ""pending""
select select ""PLACEHOLDER_1427118222253""
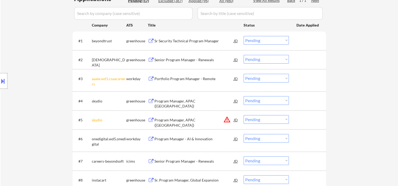
select select ""PLACEHOLDER_1427118222253""
select select ""pending""
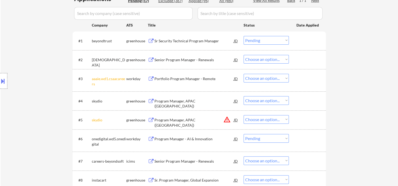
select select ""pending""
